Goal: Find specific page/section: Find specific page/section

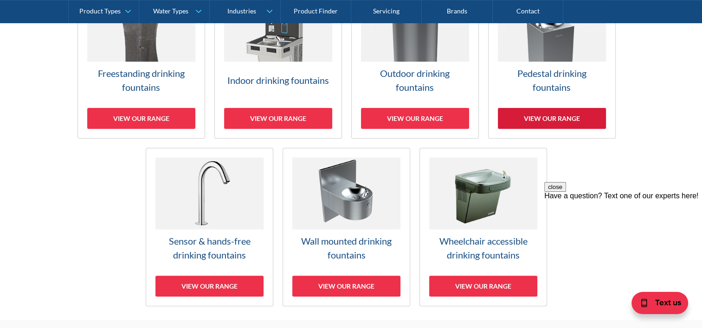
click at [559, 122] on div "View our range" at bounding box center [552, 118] width 108 height 21
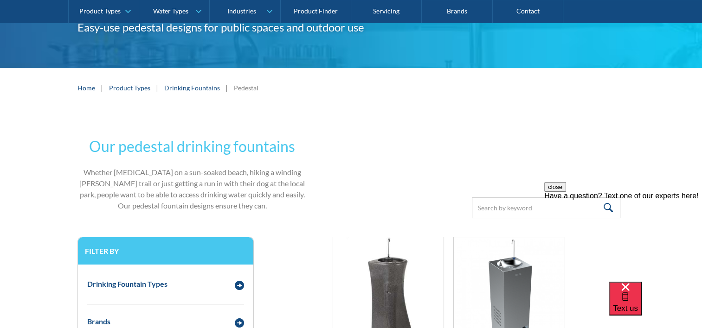
scroll to position [186, 0]
